Goal: Use online tool/utility: Utilize a website feature to perform a specific function

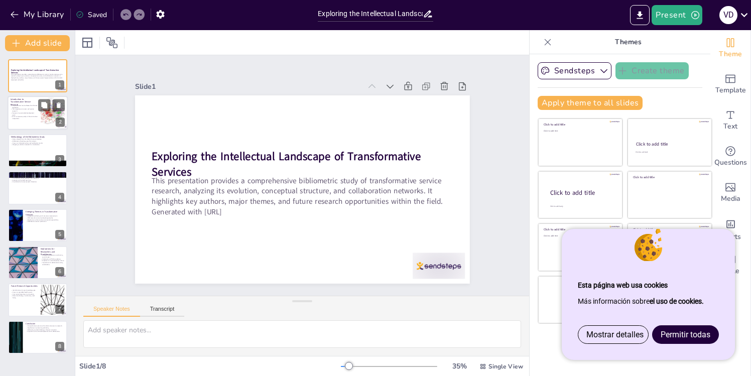
click at [37, 118] on p "Aims to improve quality of life and reduce inequalities." at bounding box center [24, 118] width 27 height 4
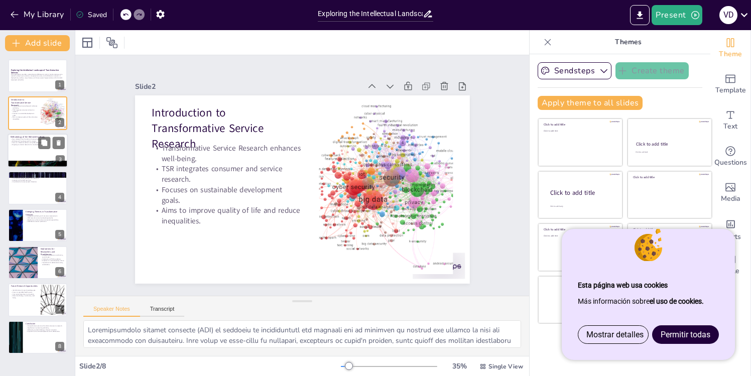
click at [42, 149] on div at bounding box center [38, 151] width 60 height 34
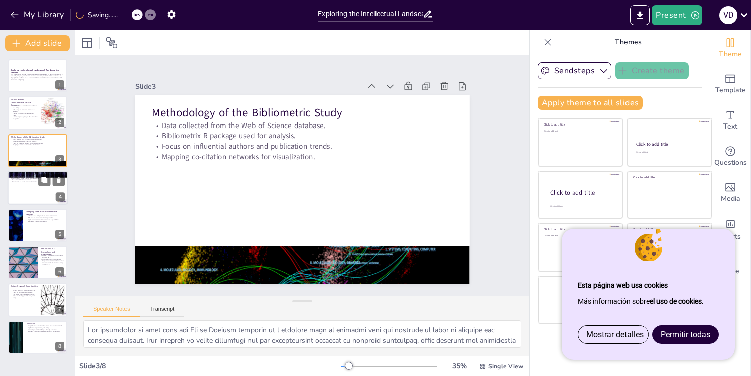
click at [38, 198] on div at bounding box center [38, 188] width 60 height 34
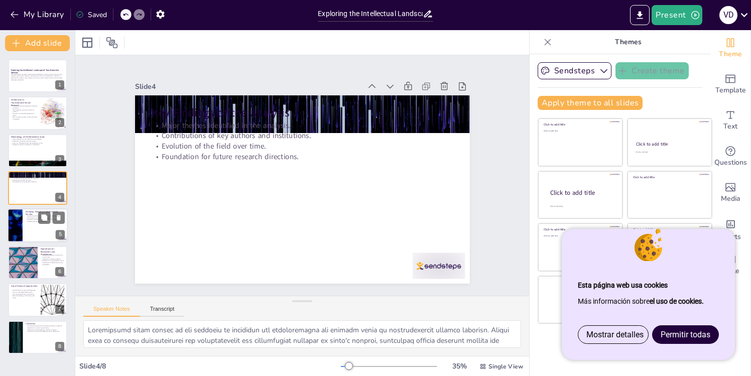
click at [48, 228] on div at bounding box center [38, 225] width 60 height 34
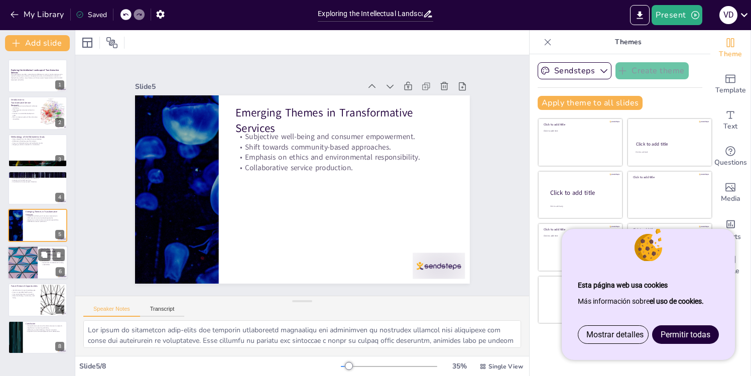
click at [52, 264] on p "Importance of collaboration among stakeholders." at bounding box center [53, 264] width 24 height 4
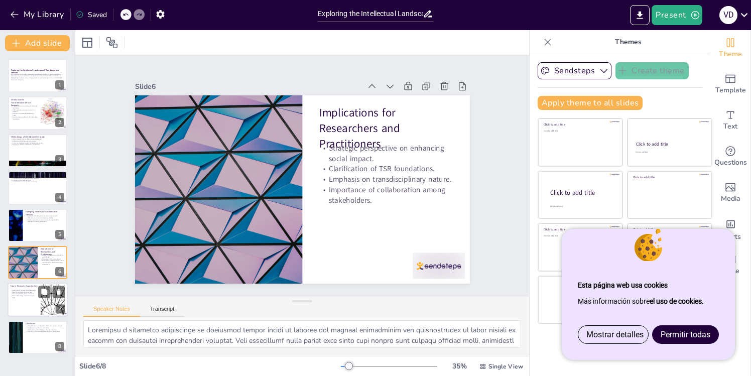
click at [28, 310] on div at bounding box center [38, 300] width 60 height 34
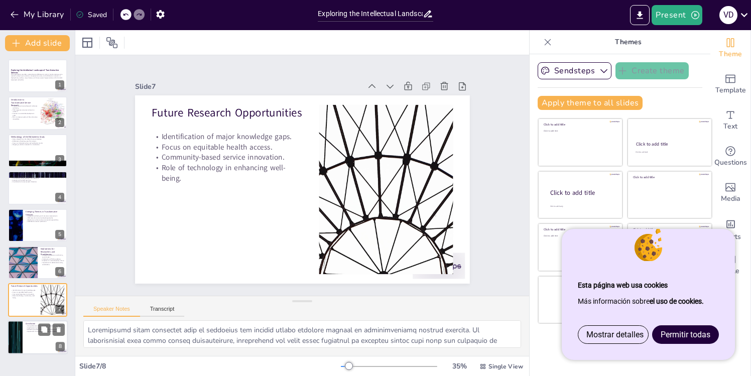
click at [43, 338] on div at bounding box center [38, 337] width 60 height 34
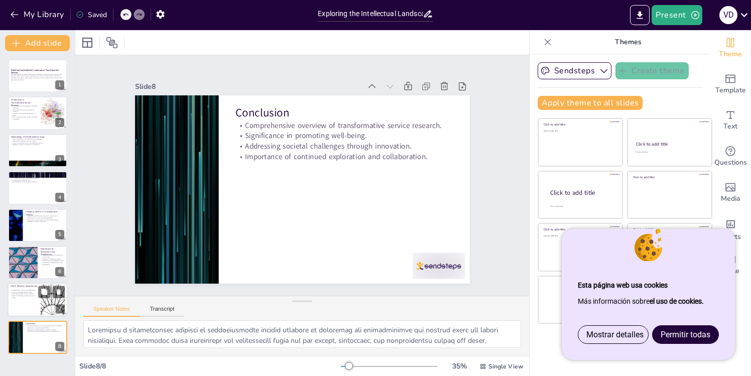
click at [16, 304] on div at bounding box center [38, 300] width 60 height 34
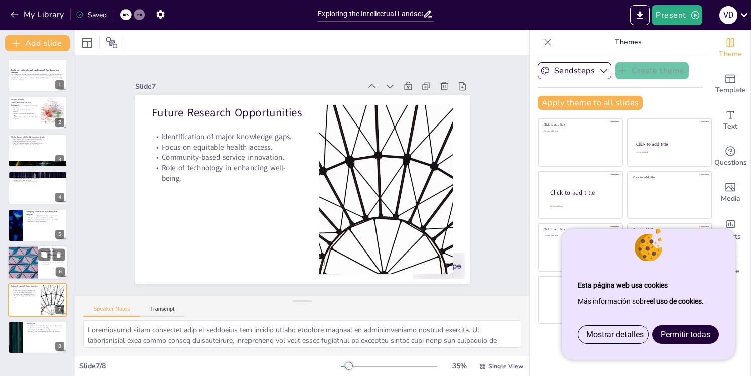
click at [31, 278] on div at bounding box center [22, 263] width 60 height 34
type textarea "Providing a strategic perspective on enhancing social impact is crucial for gui…"
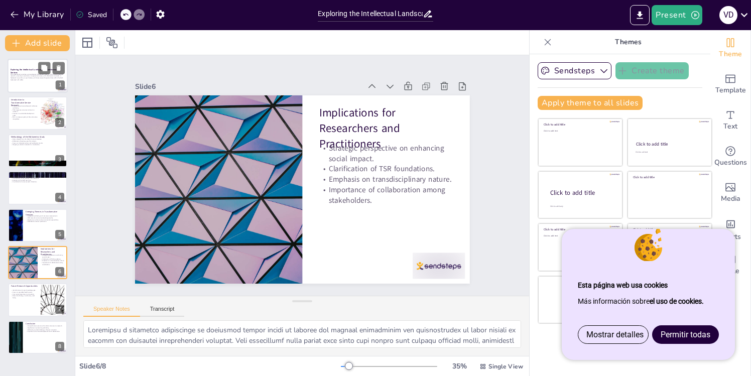
click at [37, 78] on p "This presentation provides a comprehensive bibliometric study of transformative…" at bounding box center [38, 76] width 54 height 6
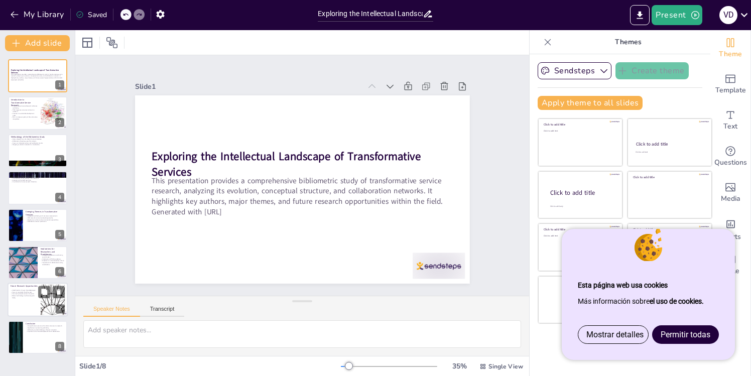
click at [47, 310] on div at bounding box center [53, 300] width 54 height 31
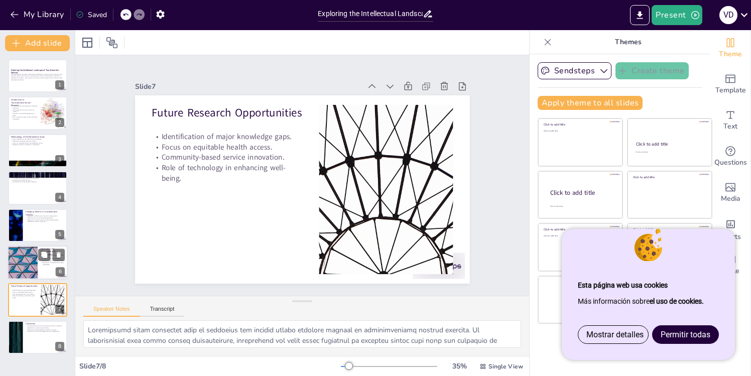
click at [52, 269] on div at bounding box center [38, 263] width 60 height 34
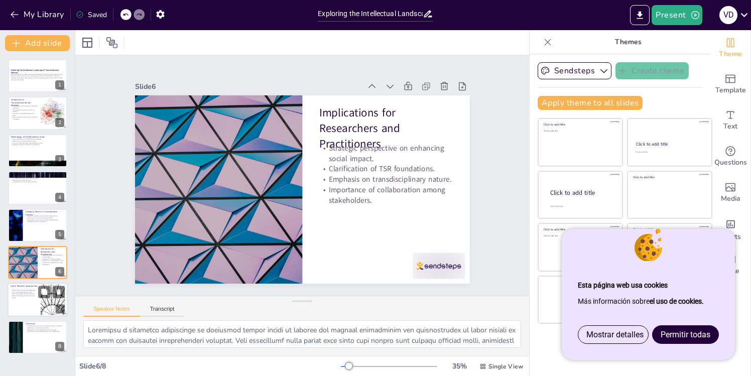
click at [34, 291] on p "Identification of major knowledge gaps." at bounding box center [24, 291] width 27 height 2
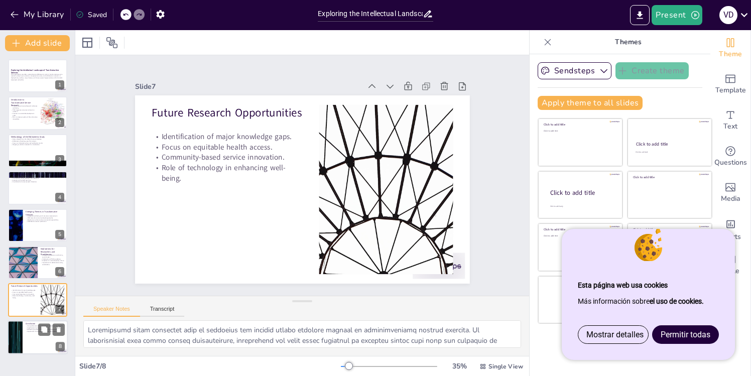
click at [49, 348] on div at bounding box center [38, 337] width 60 height 34
type textarea "Providing a comprehensive overview of transformative service research is essent…"
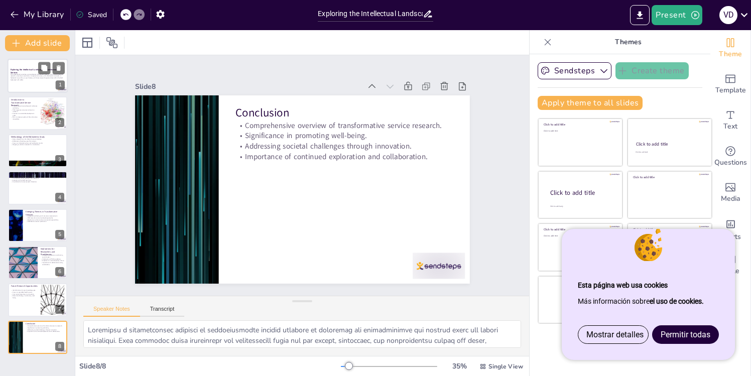
click at [41, 75] on p "This presentation provides a comprehensive bibliometric study of transformative…" at bounding box center [38, 76] width 54 height 6
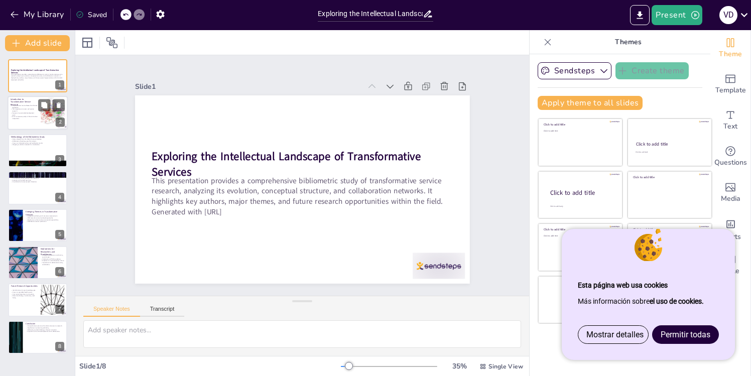
click at [45, 112] on div at bounding box center [52, 113] width 71 height 31
type textarea "Transformative service research (TSR) is critical in understanding how services…"
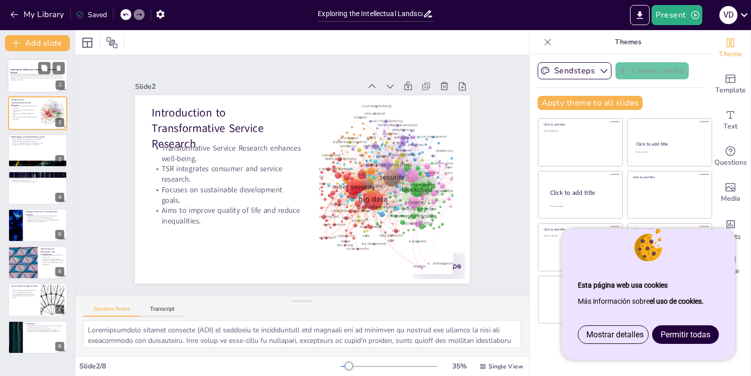
click at [32, 78] on p "This presentation provides a comprehensive bibliometric study of transformative…" at bounding box center [38, 76] width 54 height 6
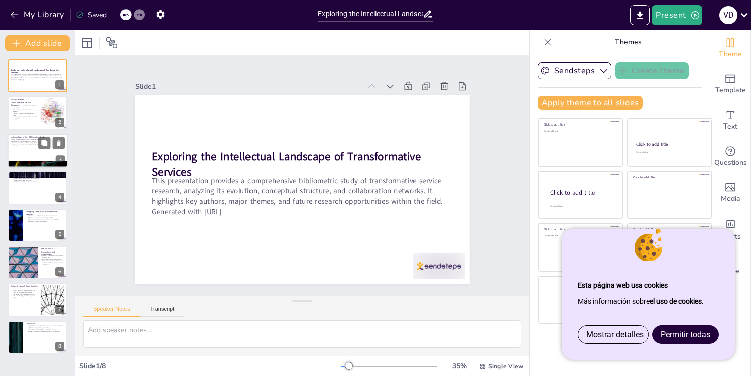
click at [20, 155] on div at bounding box center [38, 151] width 60 height 34
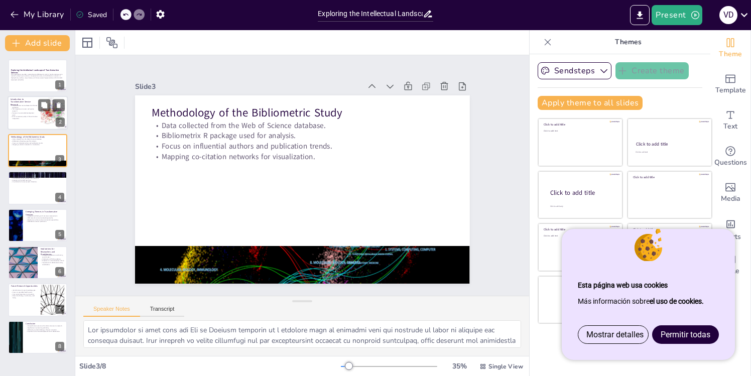
click at [29, 117] on p "Aims to improve quality of life and reduce inequalities." at bounding box center [24, 118] width 27 height 4
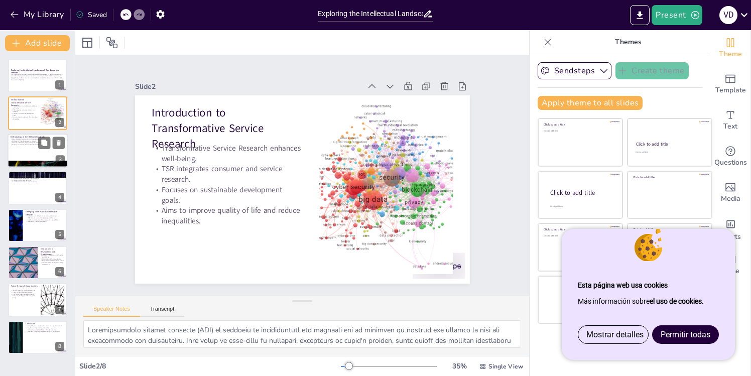
click at [35, 159] on div at bounding box center [38, 151] width 60 height 34
type textarea "The collection of data from the Web of Science database is a critical step in e…"
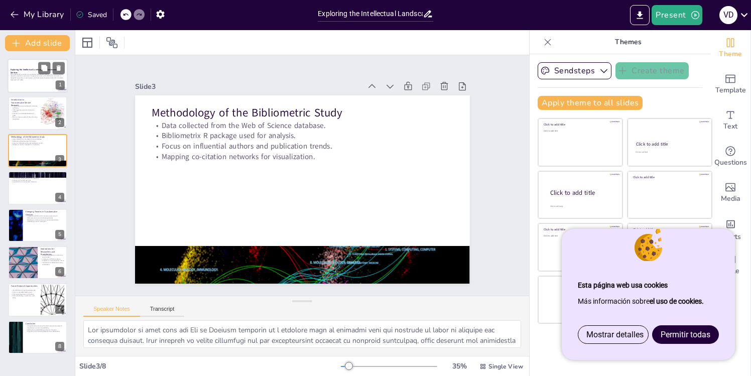
click at [33, 82] on div "This presentation provides a comprehensive bibliometric study of transformative…" at bounding box center [38, 78] width 54 height 11
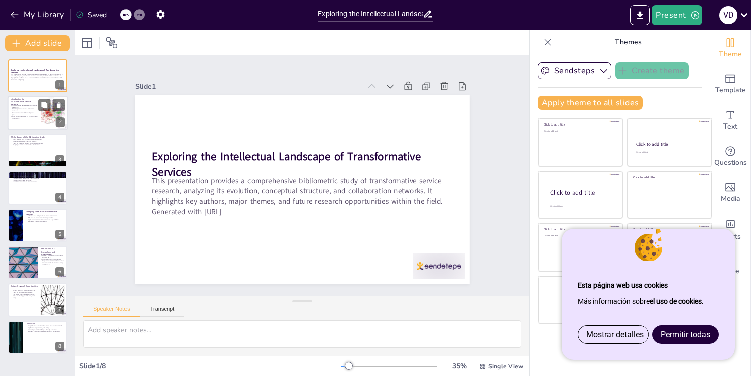
click at [35, 122] on div at bounding box center [38, 113] width 60 height 34
type textarea "Transformative service research (TSR) is critical in understanding how services…"
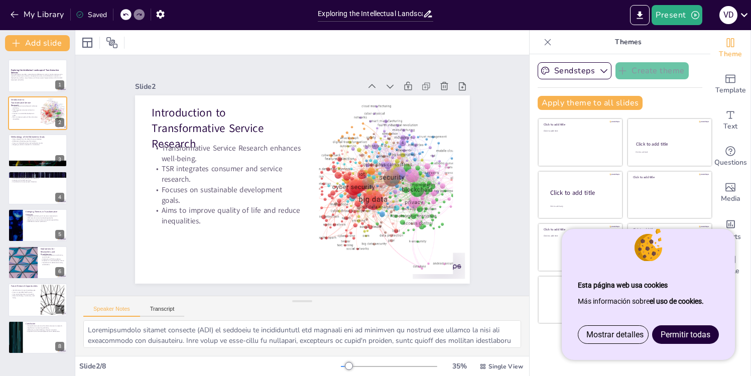
scroll to position [13, 0]
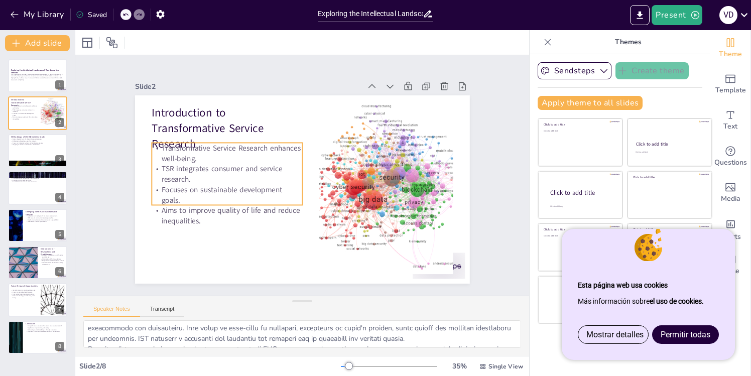
click at [220, 167] on p "TSR integrates consumer and service research." at bounding box center [227, 174] width 151 height 21
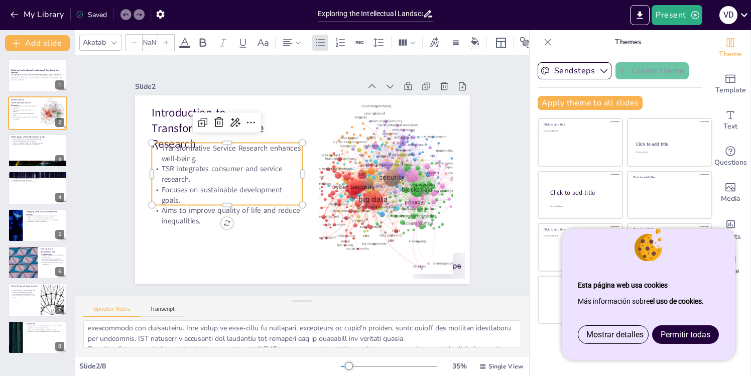
type input "32"
